Goal: Navigation & Orientation: Go to known website

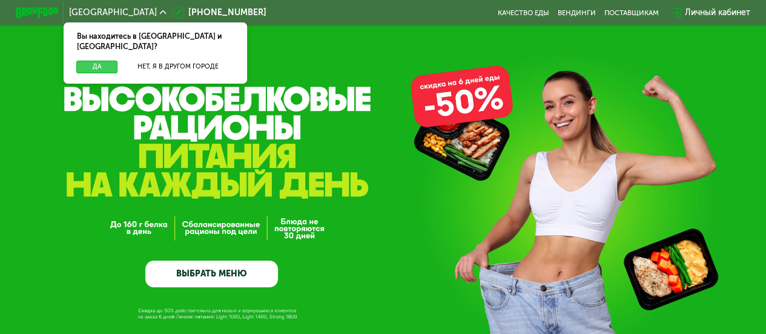
click at [101, 61] on button "Да" at bounding box center [96, 67] width 41 height 13
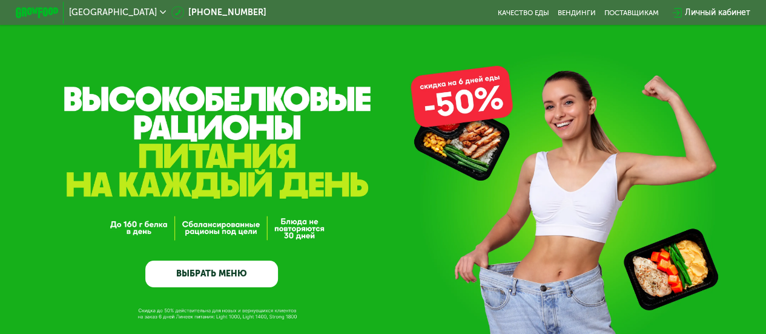
click at [390, 176] on div "GrowFood — доставка правильного питания ВЫБРАТЬ МЕНЮ" at bounding box center [383, 204] width 766 height 165
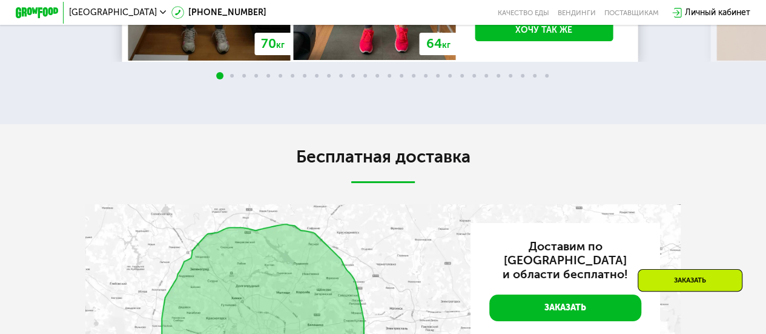
scroll to position [2214, 0]
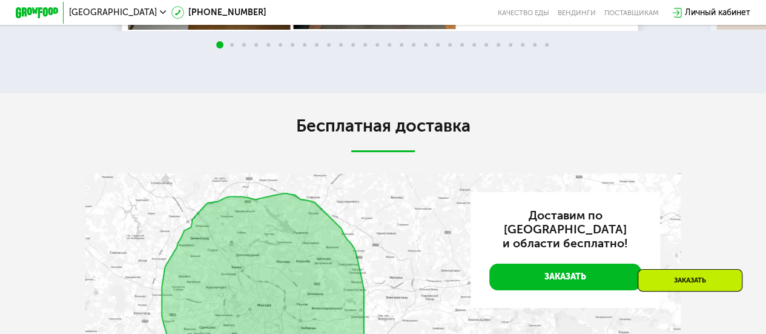
click at [233, 47] on span at bounding box center [232, 45] width 4 height 4
click at [230, 47] on span at bounding box center [232, 45] width 4 height 4
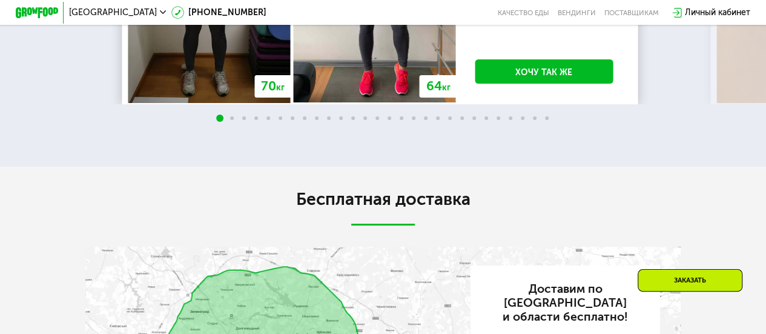
scroll to position [2141, 0]
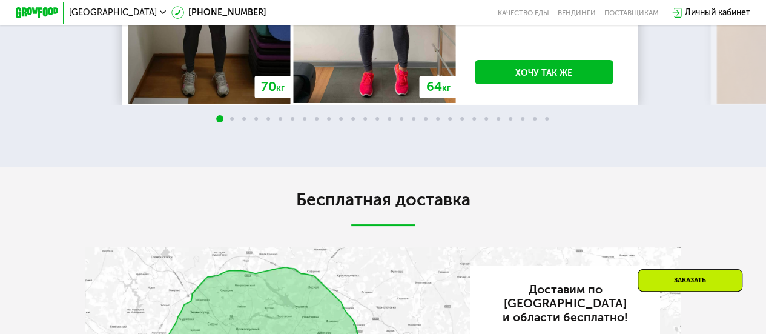
click at [231, 121] on span at bounding box center [232, 119] width 4 height 4
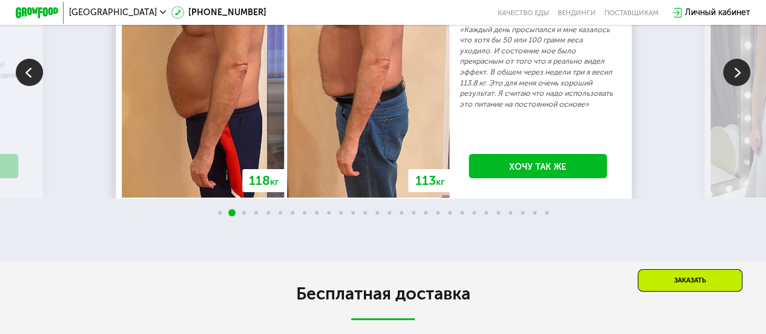
scroll to position [2046, 0]
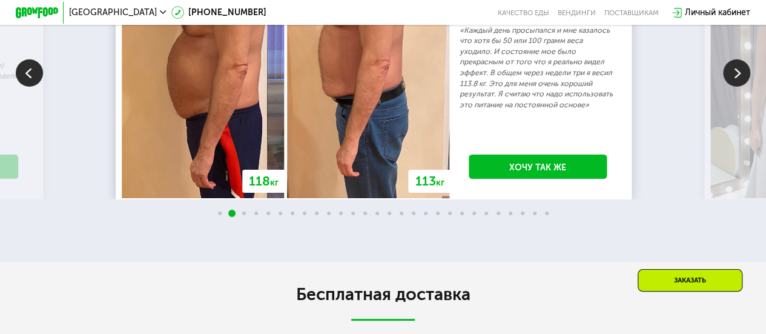
click at [740, 87] on img at bounding box center [736, 72] width 27 height 27
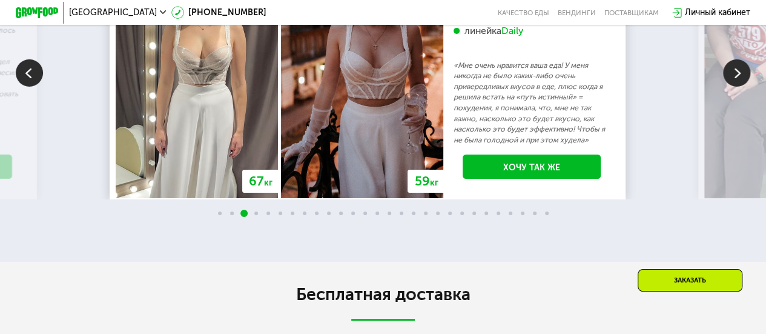
click at [740, 87] on img at bounding box center [736, 72] width 27 height 27
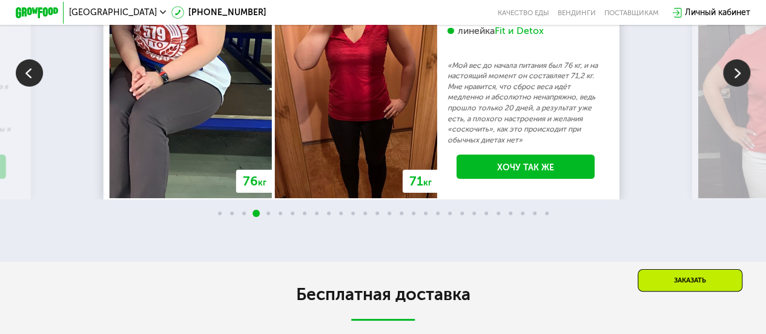
click at [740, 87] on img at bounding box center [736, 72] width 27 height 27
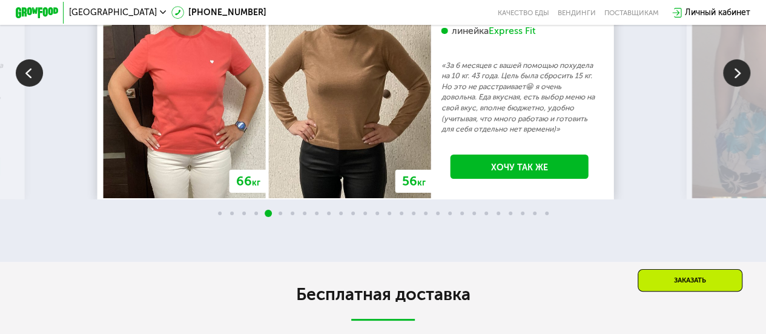
click at [740, 87] on img at bounding box center [736, 72] width 27 height 27
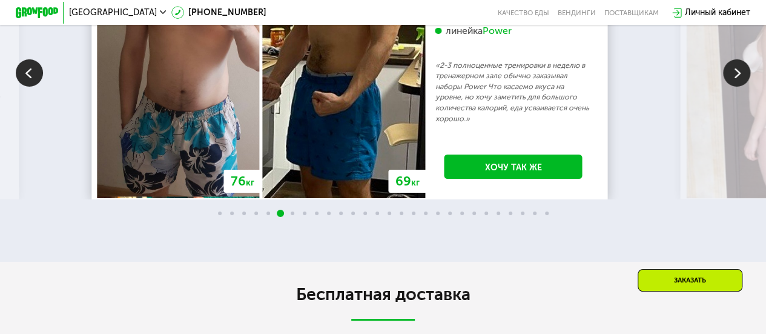
click at [740, 87] on img at bounding box center [736, 72] width 27 height 27
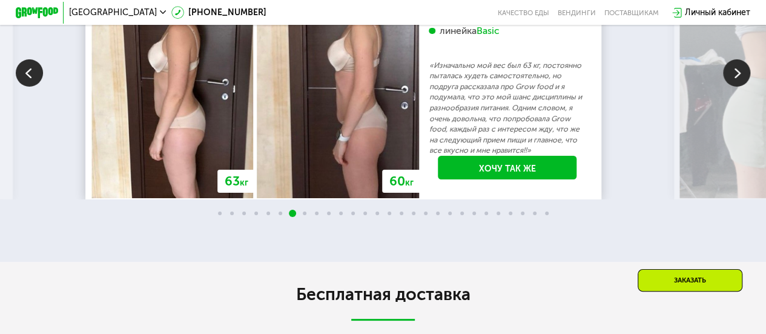
click at [740, 87] on img at bounding box center [736, 72] width 27 height 27
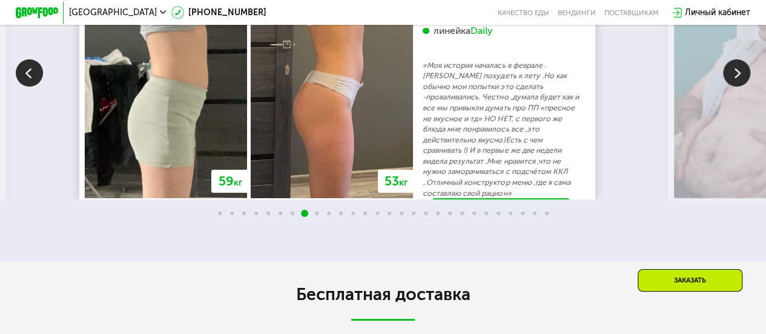
click at [740, 87] on img at bounding box center [736, 72] width 27 height 27
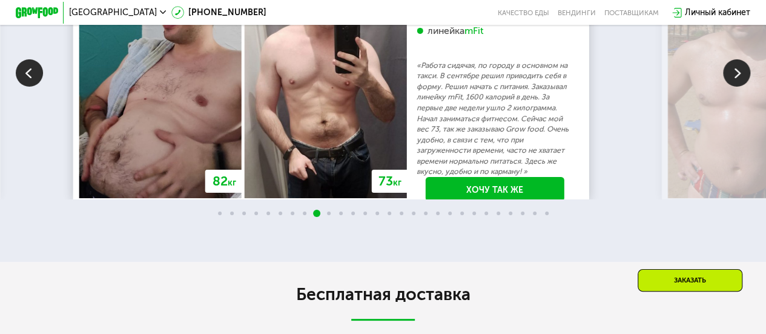
click at [740, 87] on img at bounding box center [736, 72] width 27 height 27
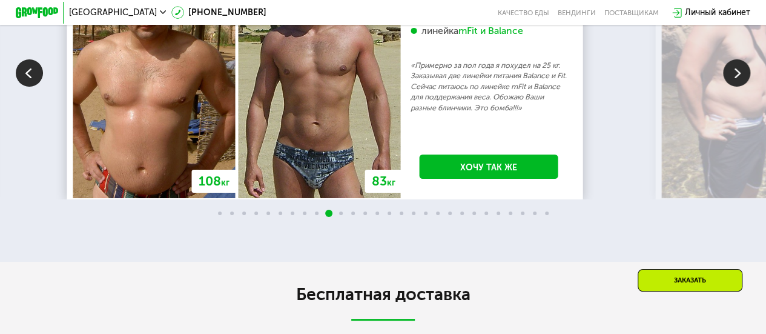
click at [740, 87] on img at bounding box center [736, 72] width 27 height 27
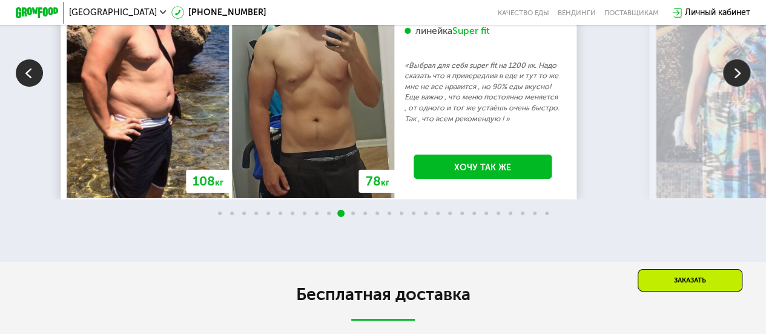
click at [740, 87] on img at bounding box center [736, 72] width 27 height 27
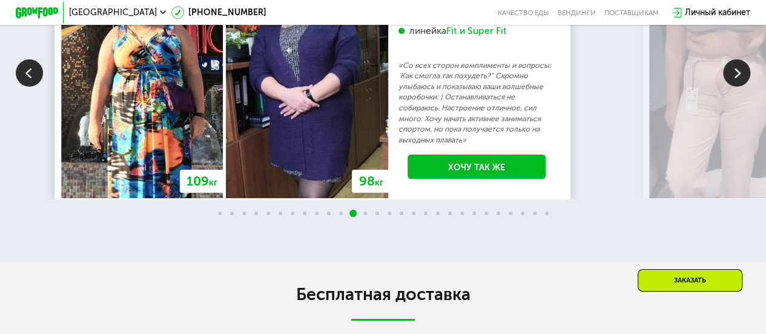
click at [740, 87] on img at bounding box center [736, 72] width 27 height 27
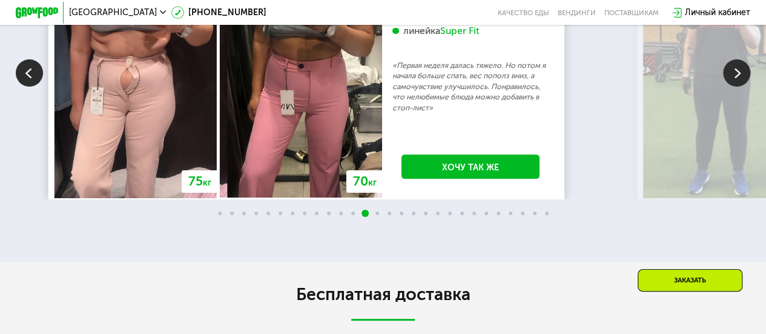
click at [37, 87] on img at bounding box center [29, 72] width 27 height 27
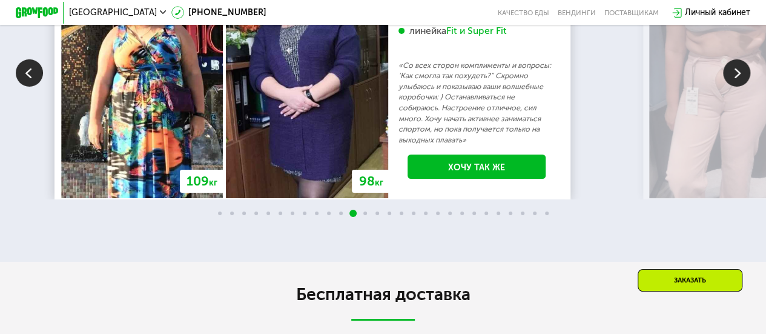
click at [736, 87] on img at bounding box center [736, 72] width 27 height 27
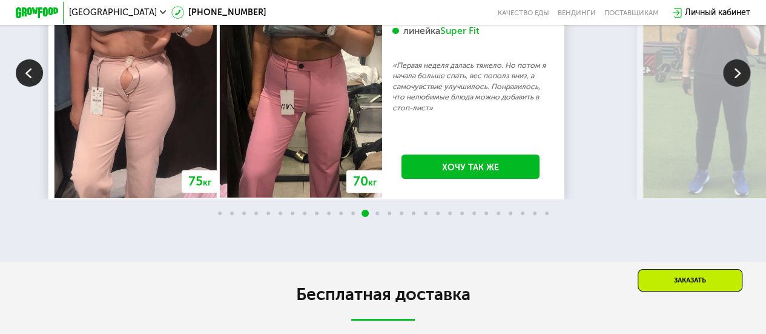
click at [736, 87] on img at bounding box center [736, 72] width 27 height 27
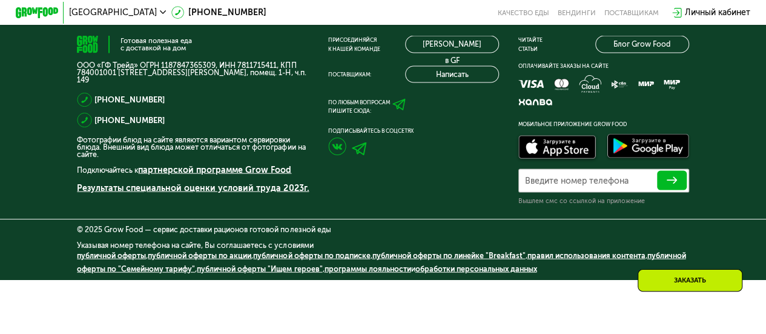
scroll to position [3540, 0]
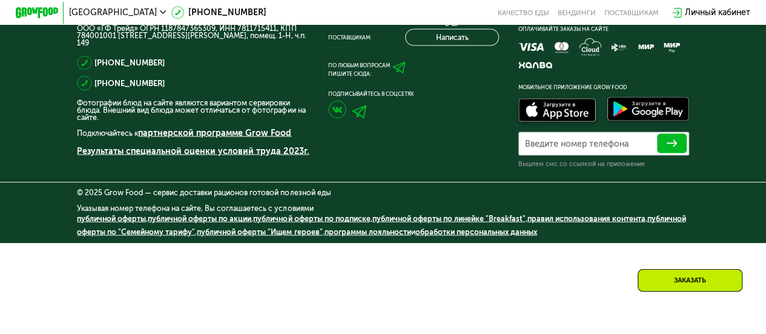
click at [350, 16] on div "Присоединяйся к нашей команде" at bounding box center [354, 7] width 52 height 17
click at [455, 16] on link "[PERSON_NAME] в GF" at bounding box center [452, 7] width 94 height 17
